Goal: Navigation & Orientation: Find specific page/section

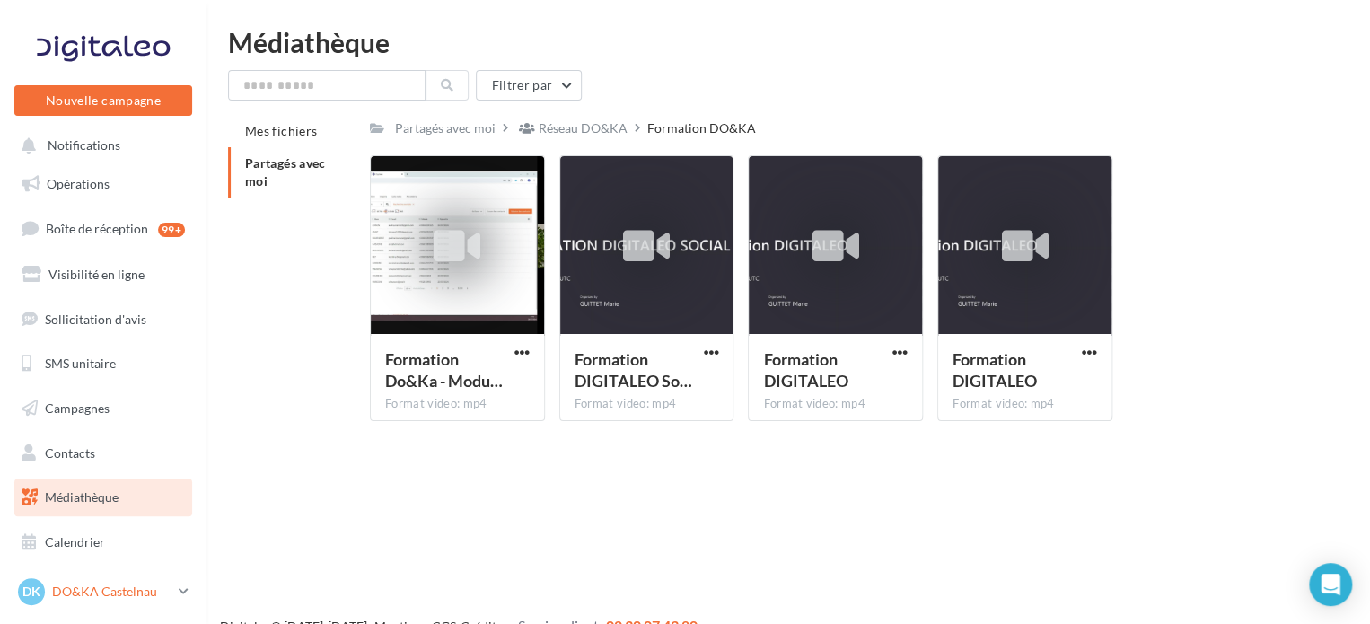
click at [101, 596] on p "DO&KA Castelnau" at bounding box center [111, 591] width 119 height 18
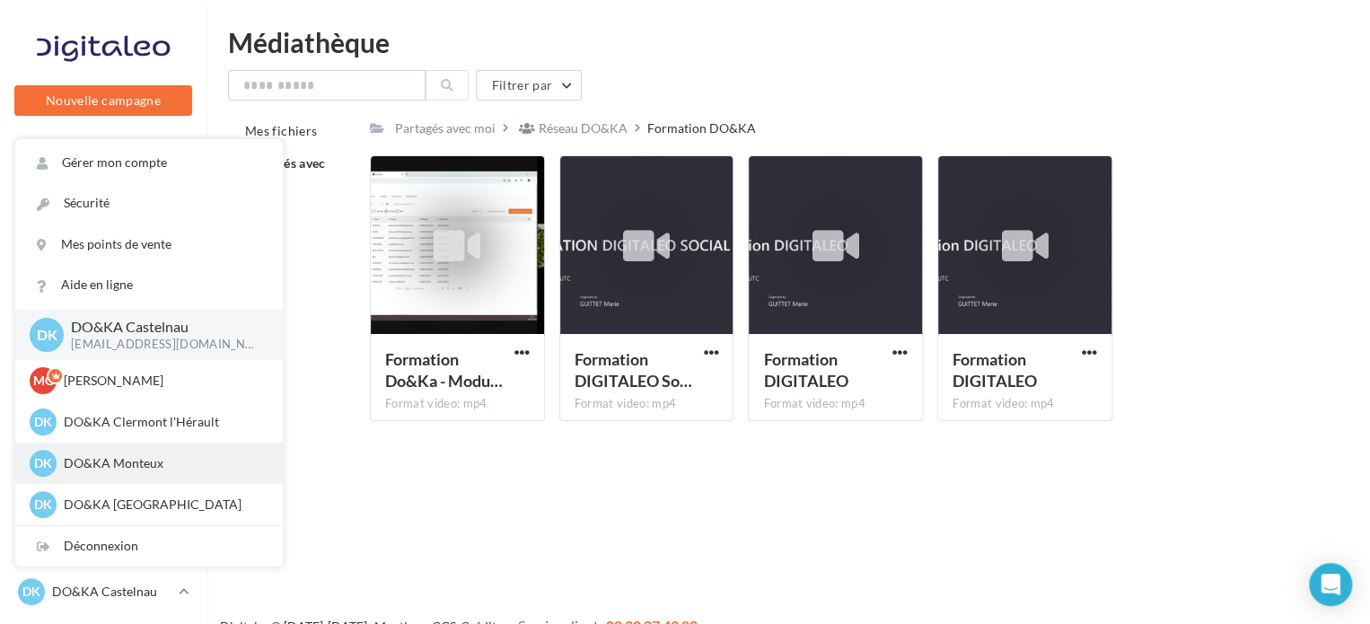
scroll to position [206, 0]
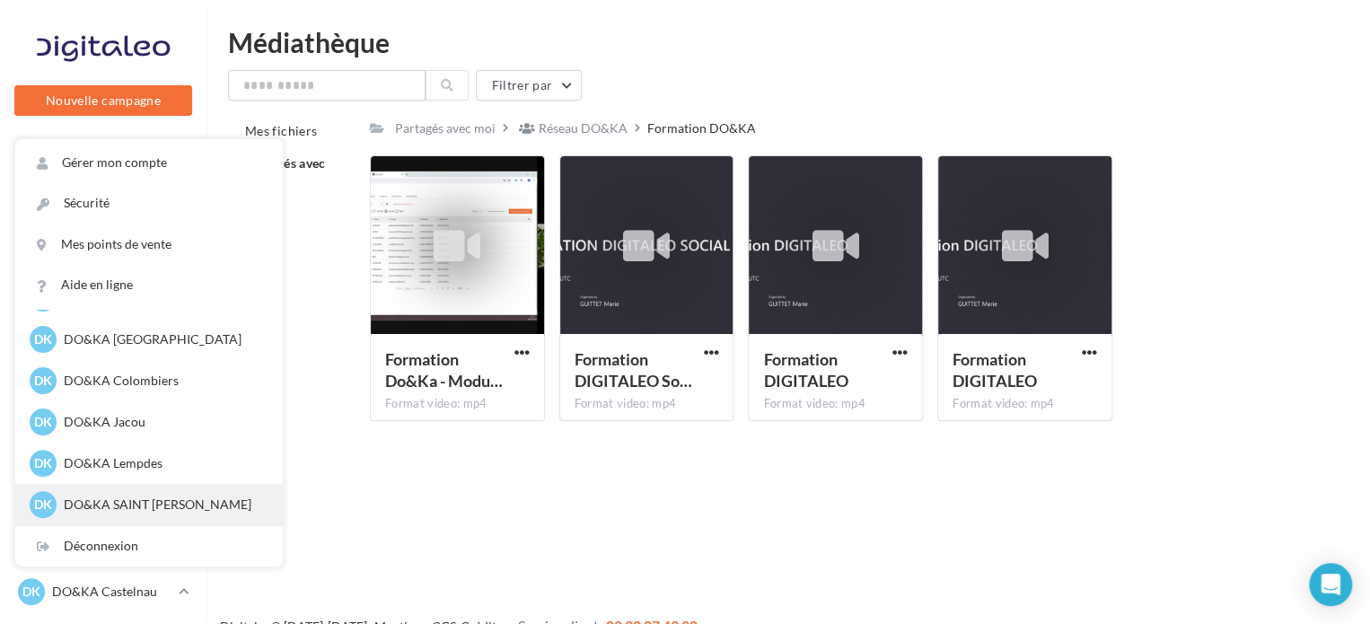
click at [175, 503] on p "DO&KA SAINT [PERSON_NAME]" at bounding box center [162, 504] width 197 height 18
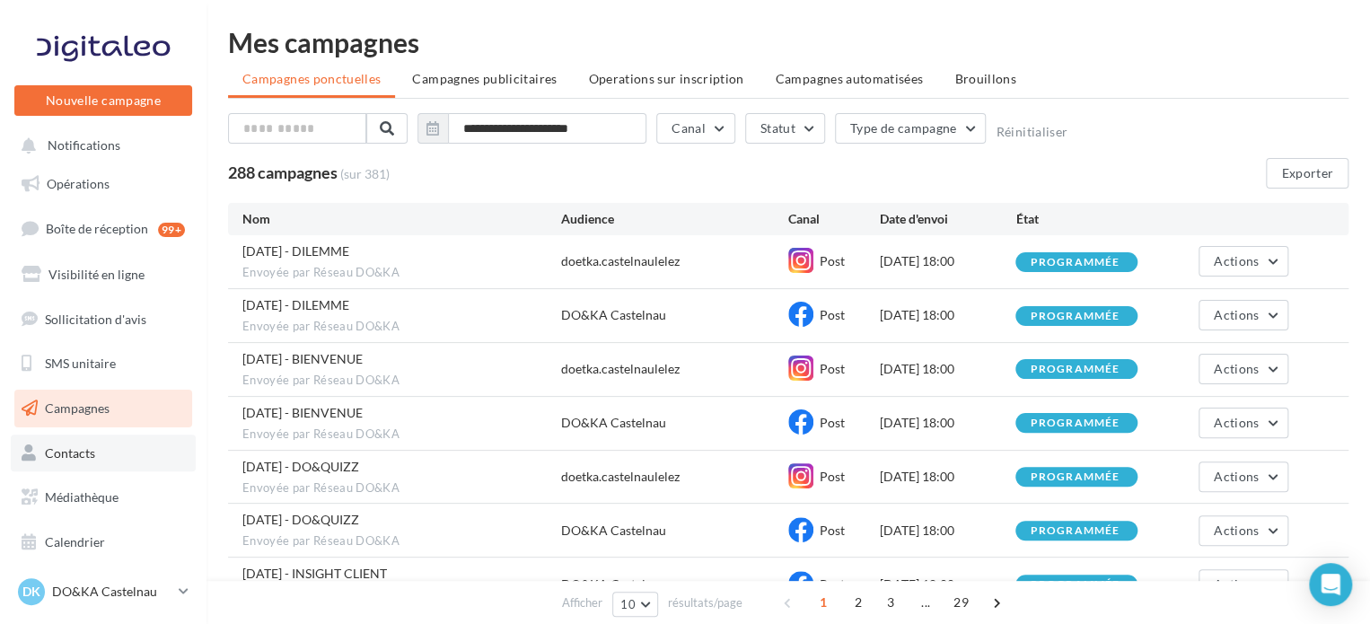
click at [93, 448] on span "Contacts" at bounding box center [70, 452] width 50 height 15
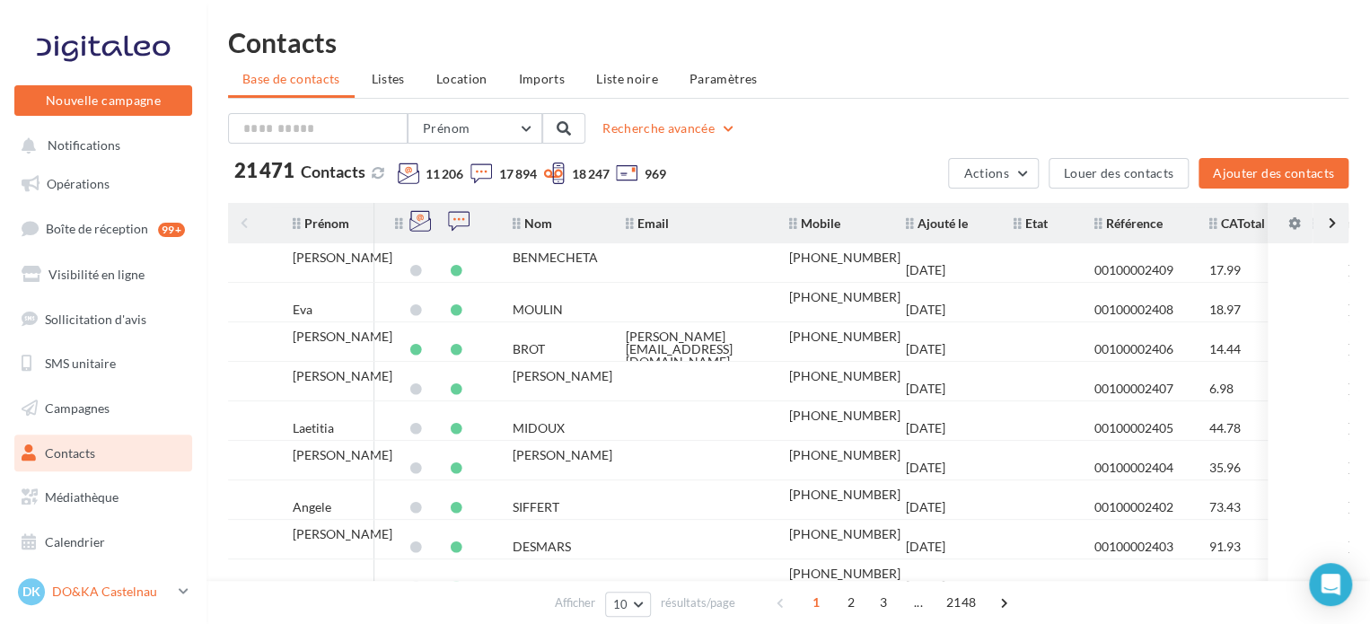
click at [97, 588] on p "DO&KA Castelnau" at bounding box center [111, 591] width 119 height 18
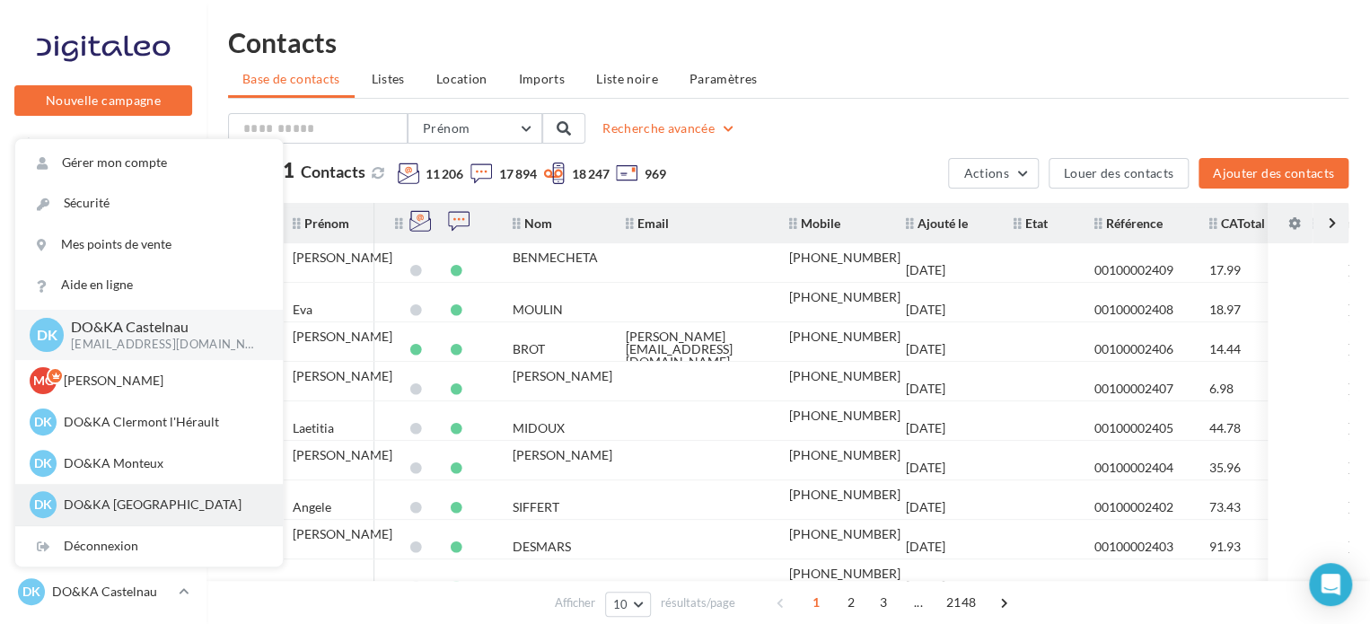
scroll to position [206, 0]
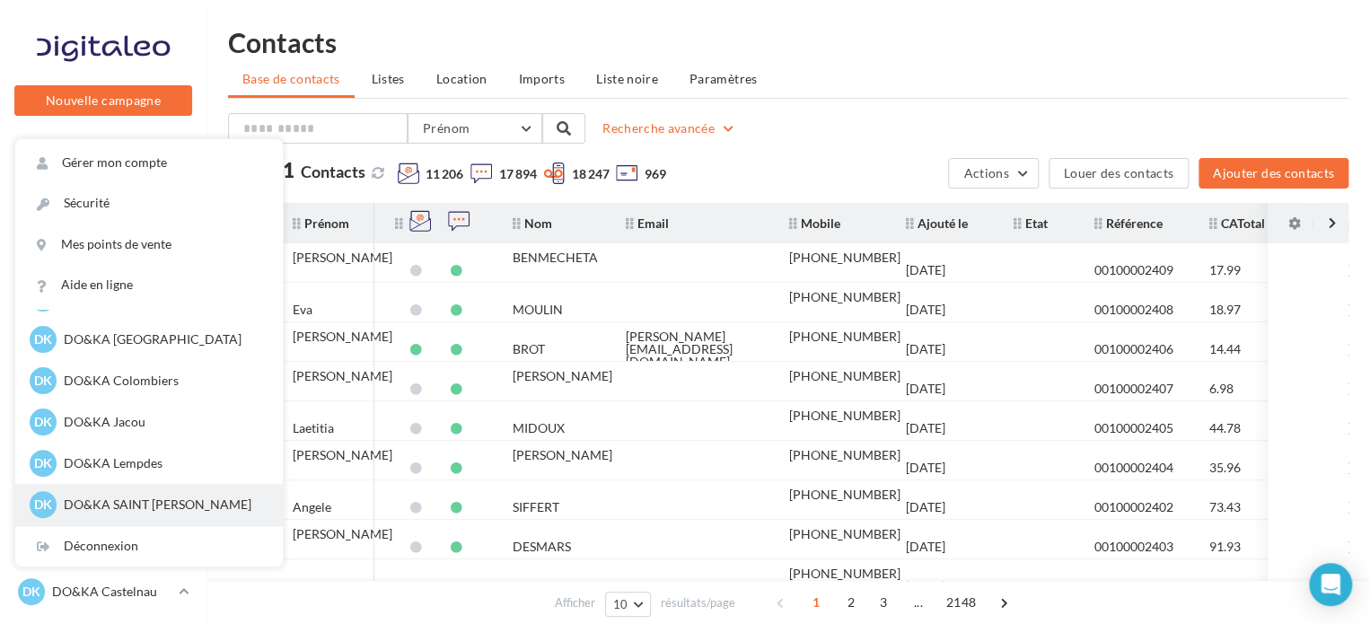
click at [151, 503] on p "DO&KA SAINT [PERSON_NAME]" at bounding box center [162, 504] width 197 height 18
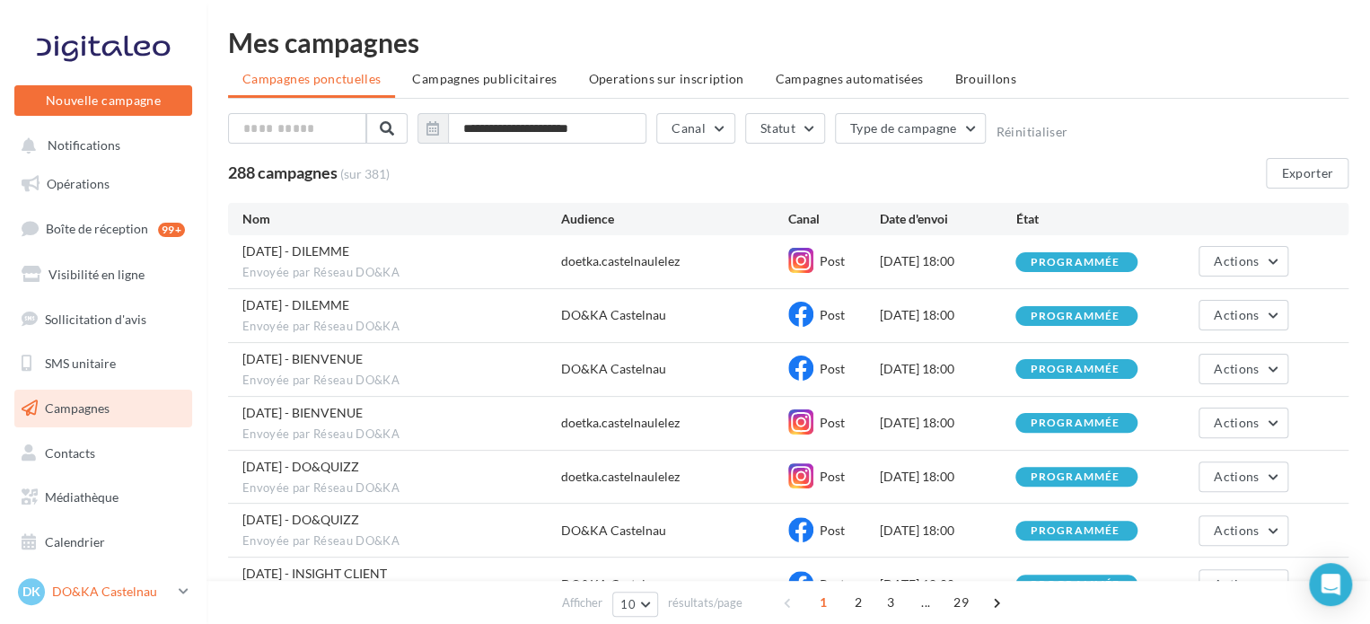
click at [95, 588] on p "DO&KA Castelnau" at bounding box center [111, 591] width 119 height 18
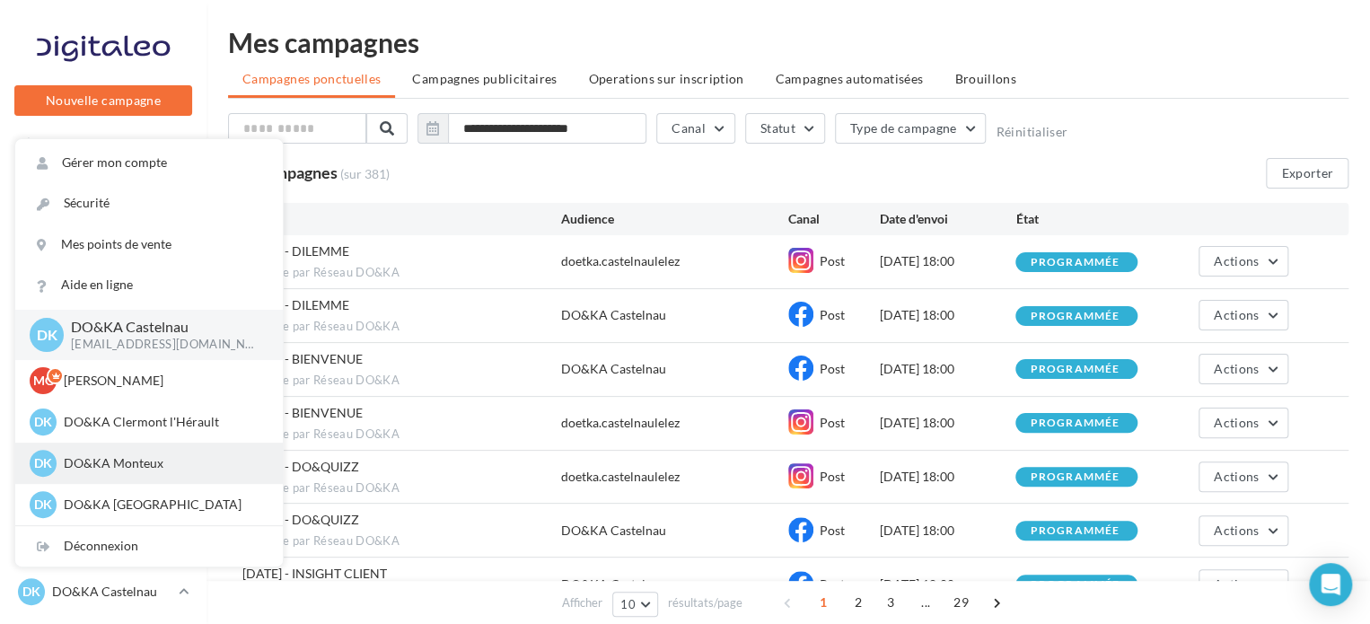
scroll to position [206, 0]
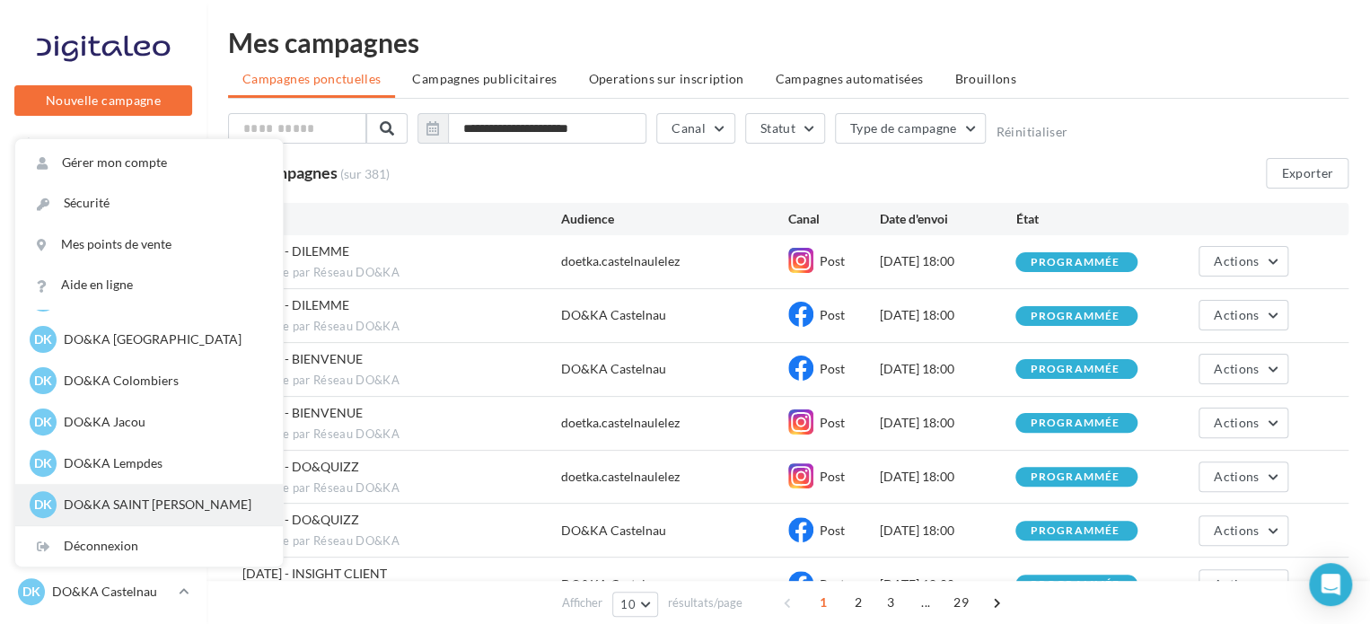
click at [143, 499] on p "DO&KA SAINT [PERSON_NAME]" at bounding box center [162, 504] width 197 height 18
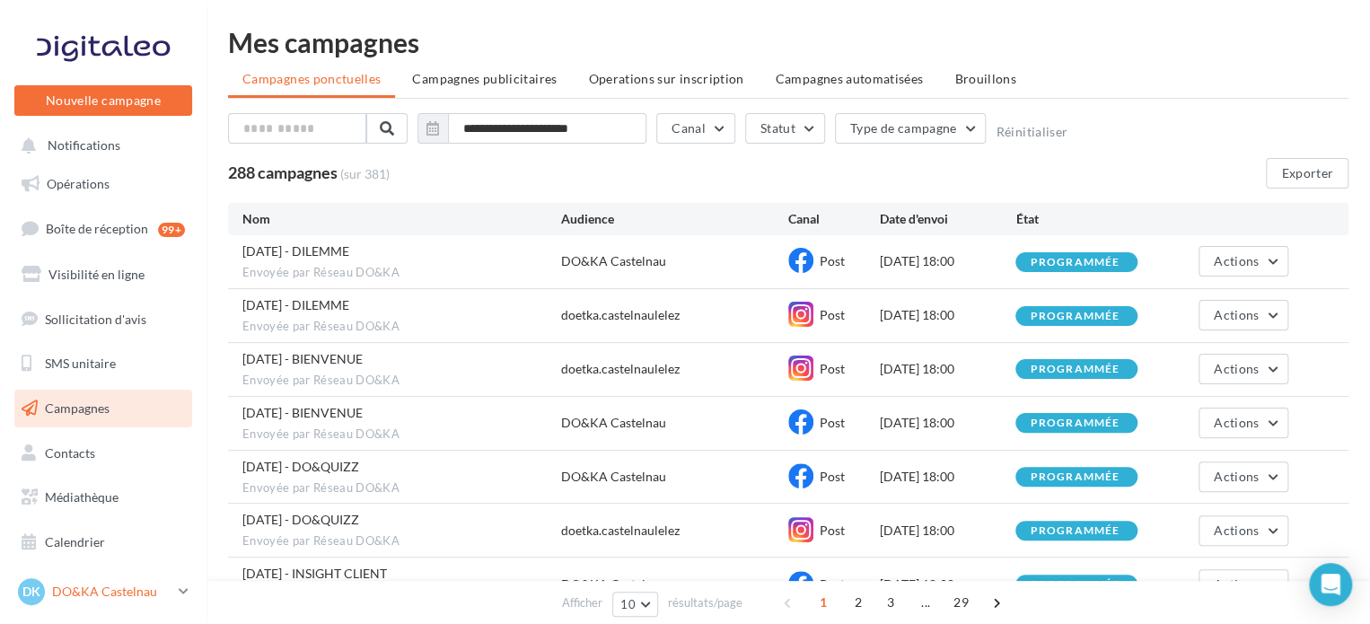
click at [118, 584] on p "DO&KA Castelnau" at bounding box center [111, 591] width 119 height 18
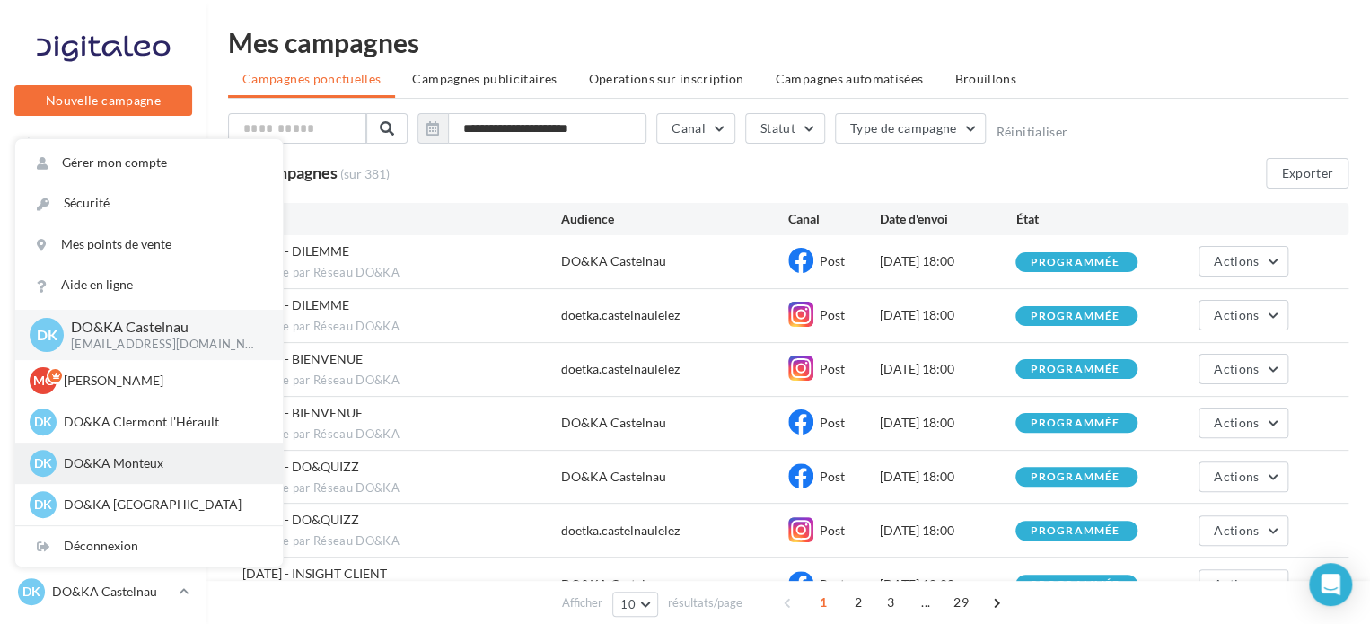
scroll to position [206, 0]
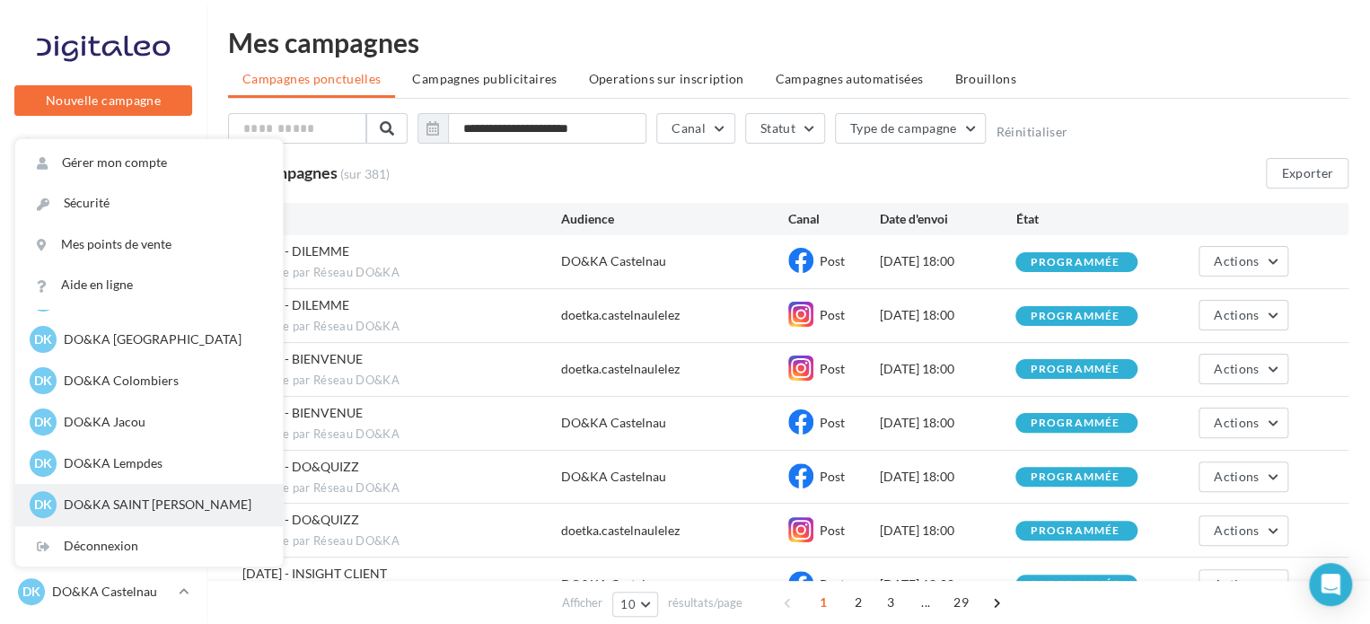
click at [172, 505] on p "DO&KA SAINT JEAN DE LUZ" at bounding box center [162, 504] width 197 height 18
